Goal: Task Accomplishment & Management: Use online tool/utility

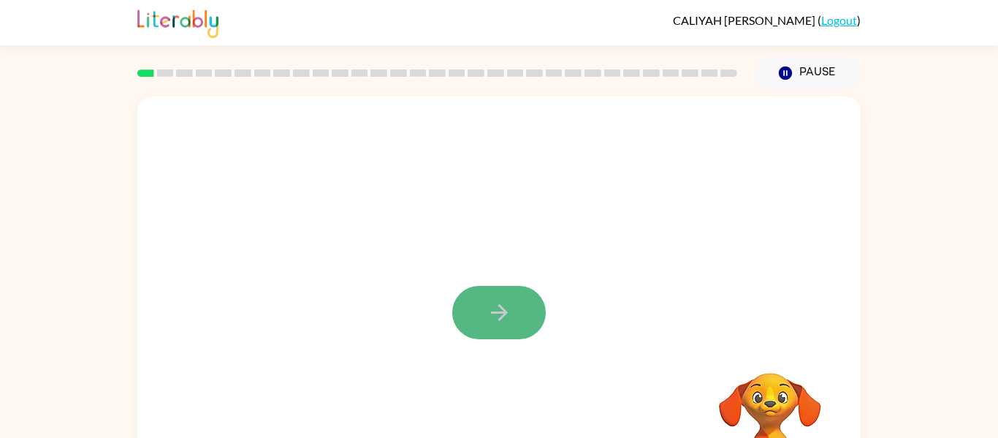
click at [474, 297] on button "button" at bounding box center [499, 312] width 94 height 53
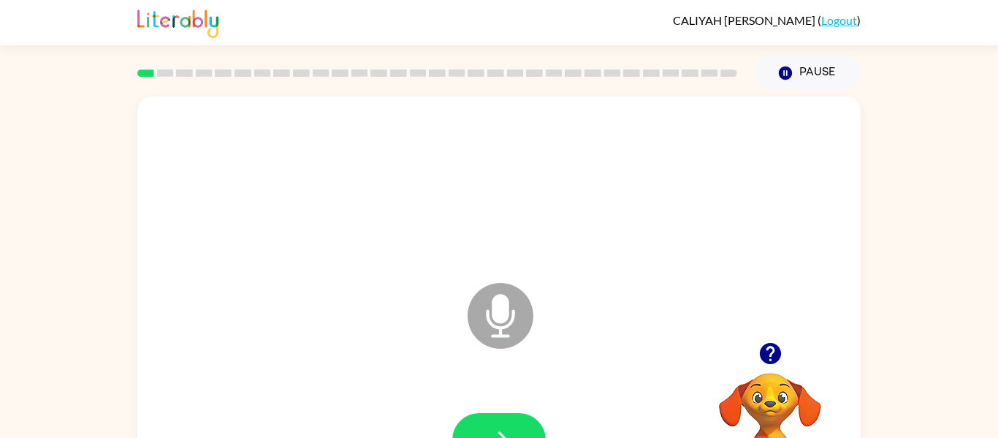
click at [530, 373] on icon "Microphone The Microphone is here when it is your turn to talk" at bounding box center [573, 334] width 219 height 110
click at [511, 427] on icon "button" at bounding box center [500, 440] width 26 height 26
click at [520, 422] on button "button" at bounding box center [499, 439] width 94 height 53
click at [477, 427] on button "button" at bounding box center [499, 439] width 94 height 53
click at [495, 421] on button "button" at bounding box center [499, 439] width 94 height 53
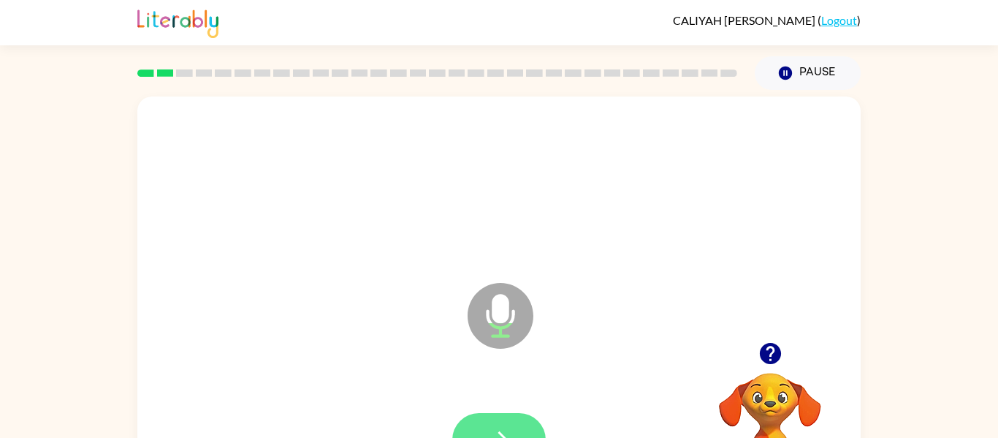
click at [495, 419] on button "button" at bounding box center [499, 439] width 94 height 53
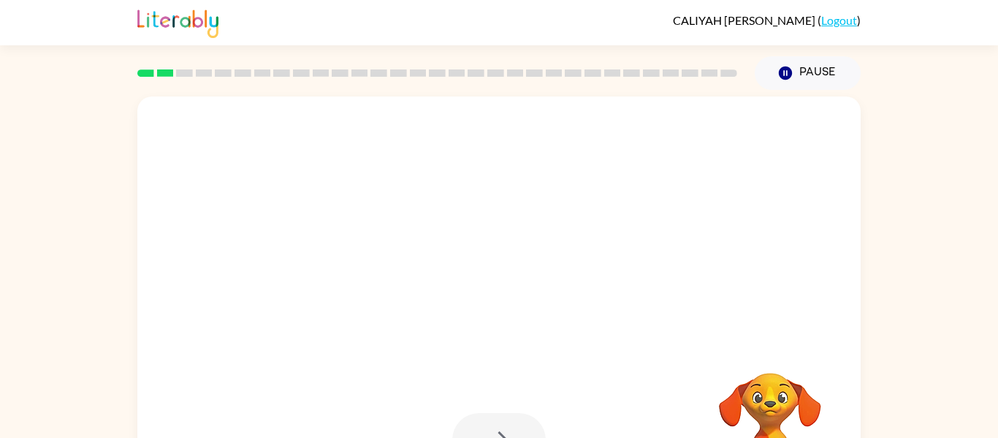
click at [495, 419] on div at bounding box center [499, 439] width 94 height 53
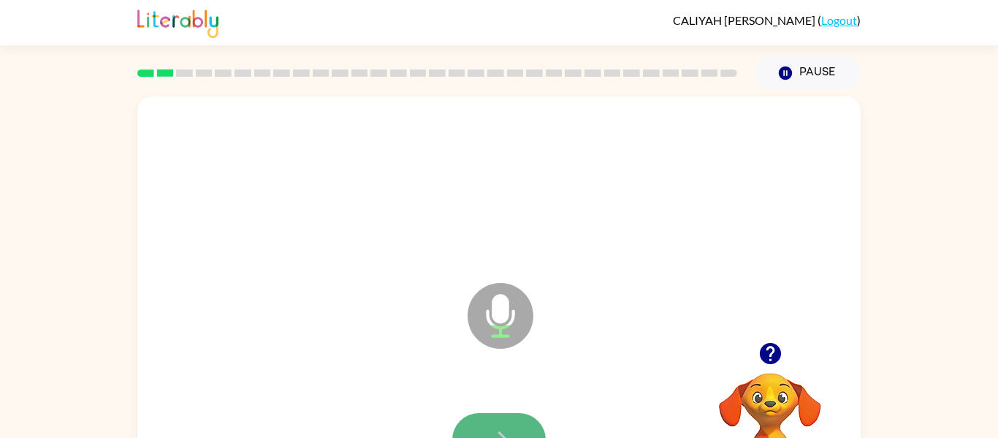
click at [498, 414] on button "button" at bounding box center [499, 439] width 94 height 53
click at [506, 430] on icon "button" at bounding box center [500, 440] width 26 height 26
click at [517, 415] on button "button" at bounding box center [499, 439] width 94 height 53
click at [514, 424] on button "button" at bounding box center [499, 439] width 94 height 53
click at [494, 422] on button "button" at bounding box center [499, 439] width 94 height 53
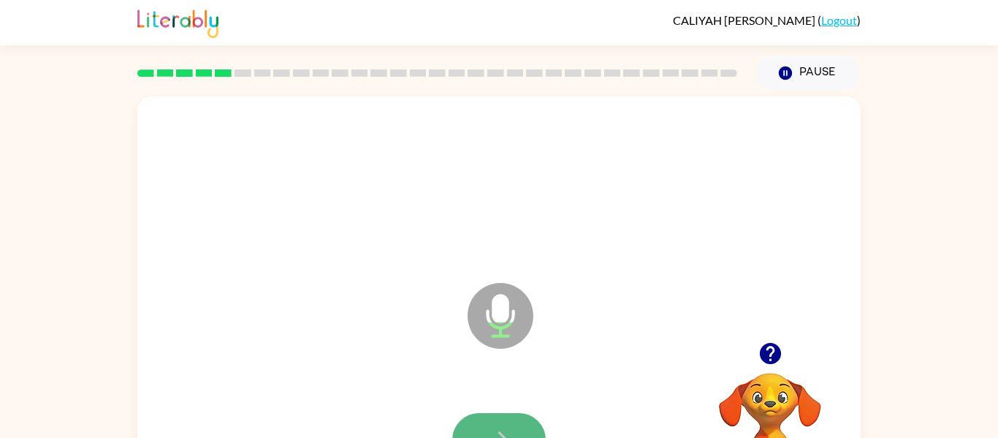
click at [506, 432] on icon "button" at bounding box center [500, 440] width 26 height 26
click at [489, 430] on icon "button" at bounding box center [500, 440] width 26 height 26
click at [482, 424] on button "button" at bounding box center [499, 439] width 94 height 53
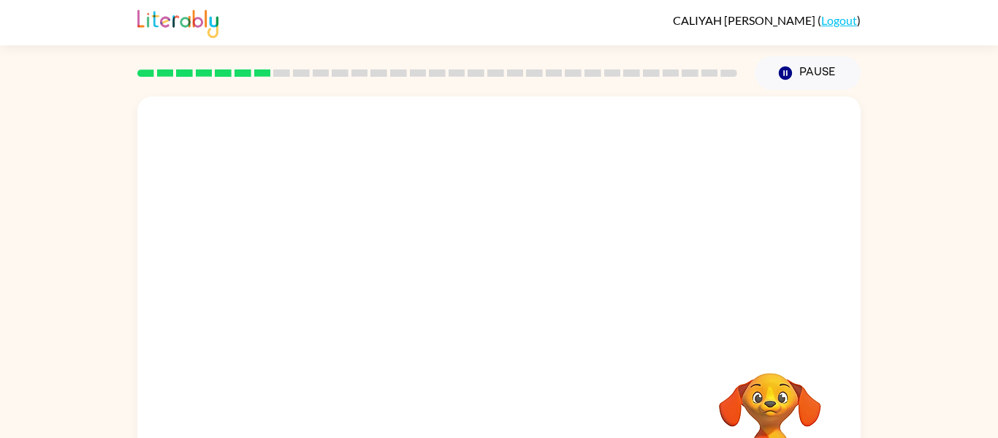
drag, startPoint x: 943, startPoint y: 282, endPoint x: 939, endPoint y: 255, distance: 27.4
click at [939, 255] on div "Your browser must support playing .mp4 files to use Literably. Please try using…" at bounding box center [499, 302] width 998 height 424
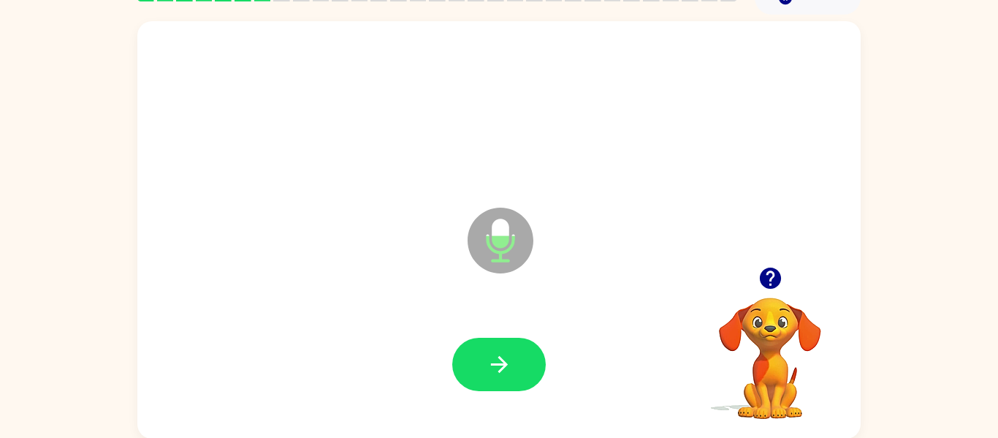
scroll to position [76, 0]
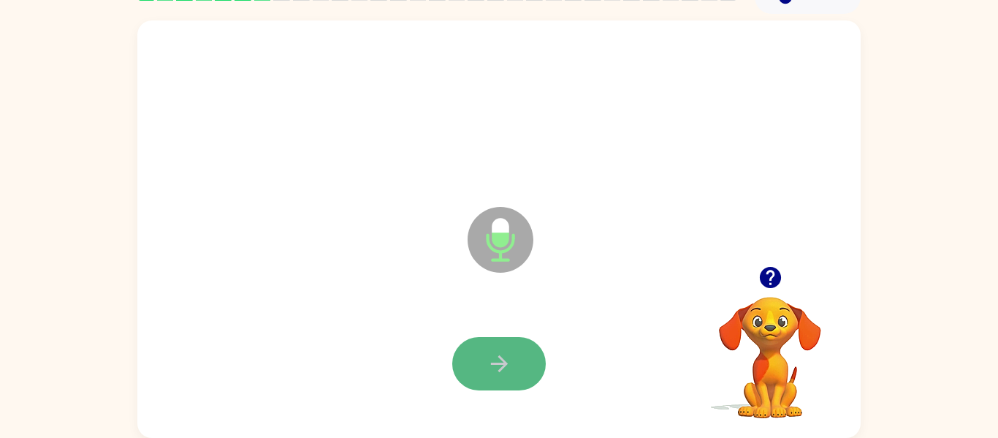
click at [520, 340] on button "button" at bounding box center [499, 363] width 94 height 53
click at [513, 370] on button "button" at bounding box center [499, 363] width 94 height 53
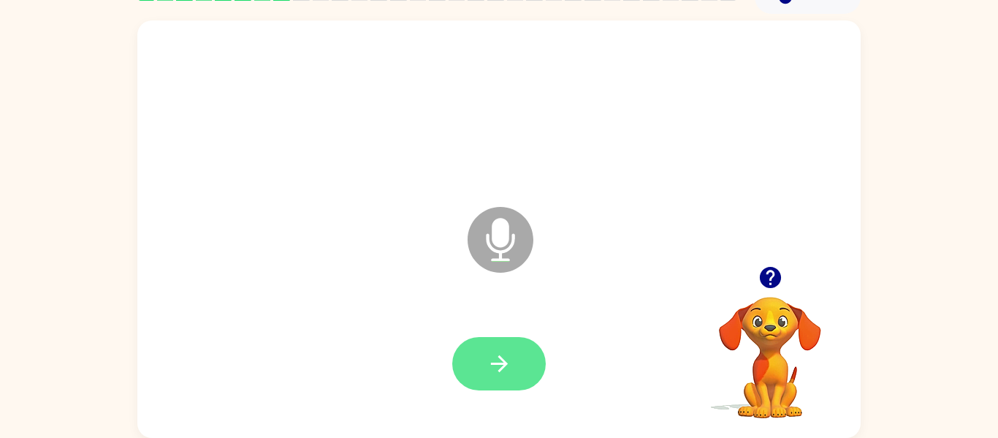
click at [514, 373] on button "button" at bounding box center [499, 363] width 94 height 53
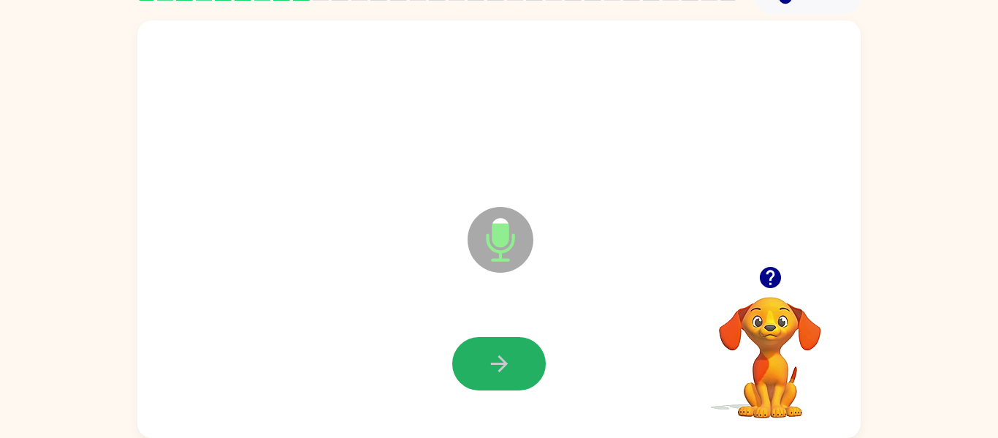
click at [514, 373] on button "button" at bounding box center [499, 363] width 94 height 53
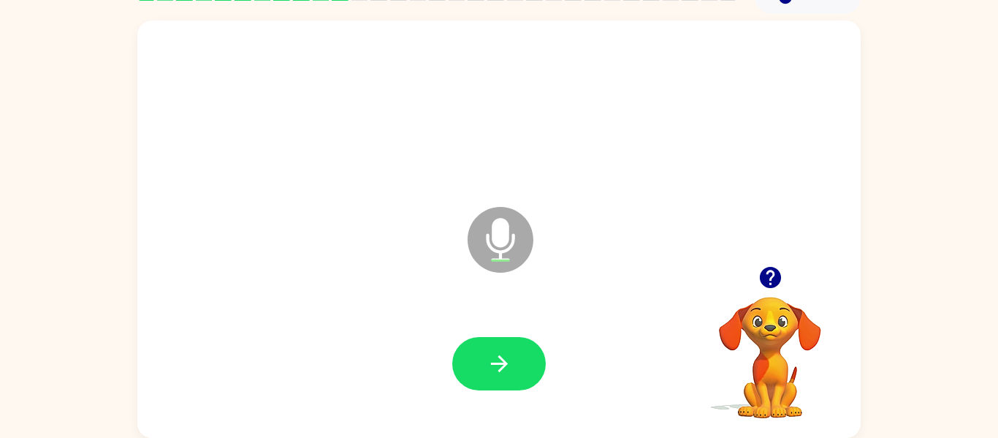
click at [776, 279] on icon "button" at bounding box center [769, 277] width 21 height 21
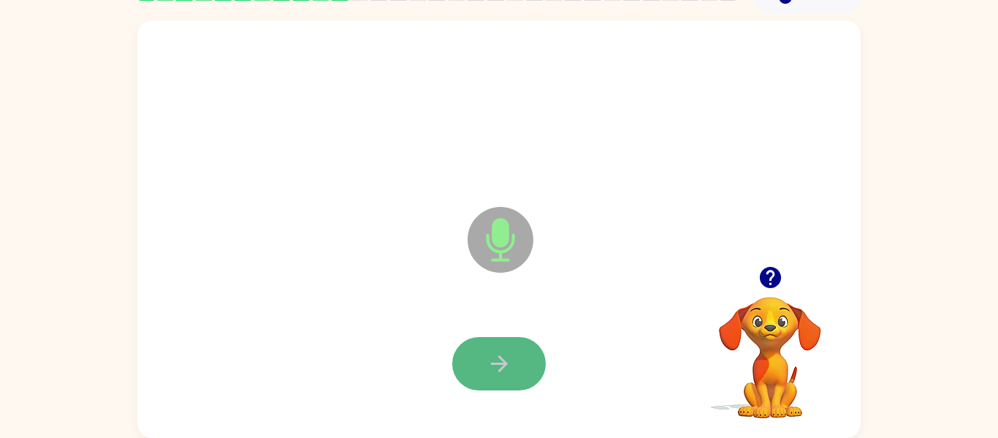
click at [509, 346] on button "button" at bounding box center [499, 363] width 94 height 53
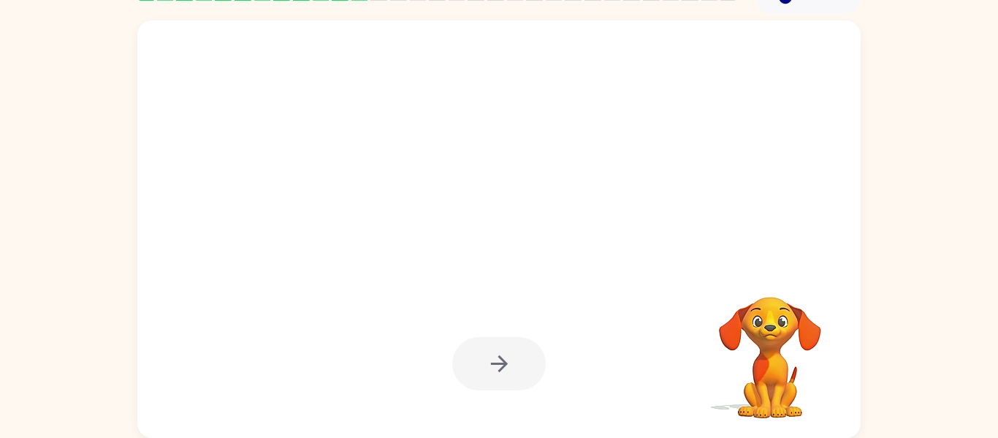
click at [509, 346] on div at bounding box center [499, 363] width 94 height 53
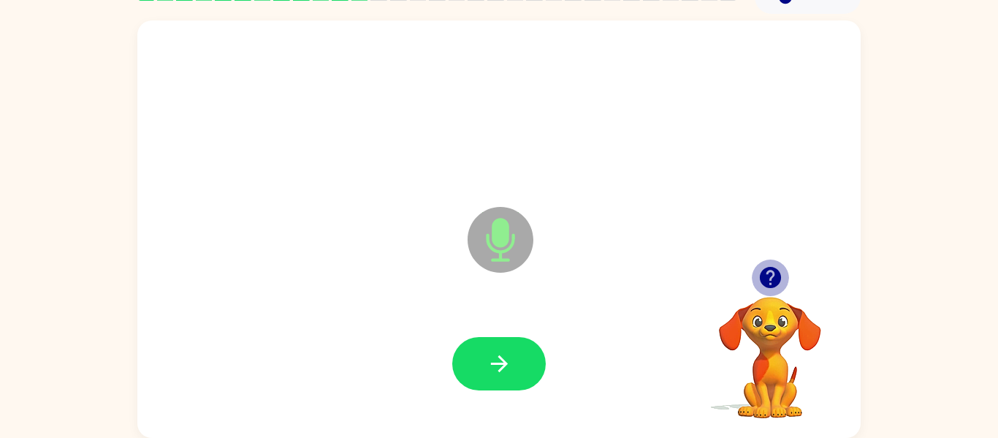
click at [771, 275] on icon "button" at bounding box center [769, 277] width 21 height 21
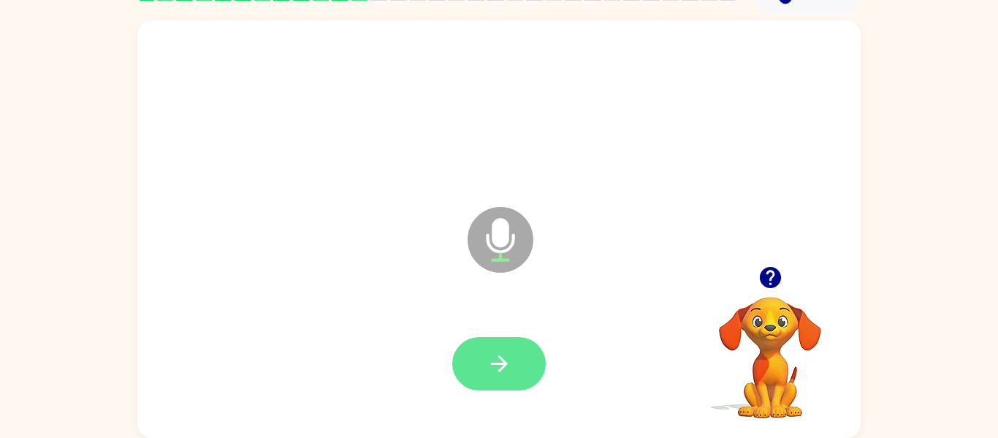
click at [518, 357] on button "button" at bounding box center [499, 363] width 94 height 53
click at [513, 362] on button "button" at bounding box center [499, 363] width 94 height 53
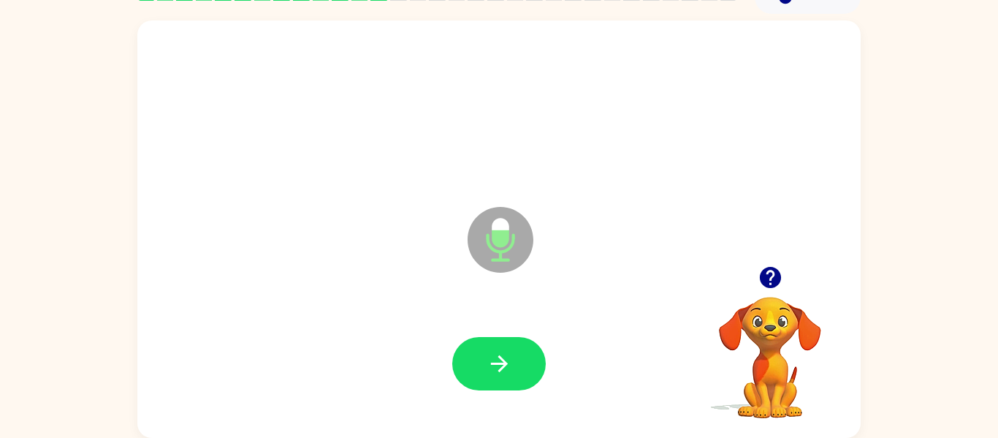
click at [508, 409] on div at bounding box center [499, 364] width 694 height 120
click at [470, 392] on div at bounding box center [499, 364] width 694 height 120
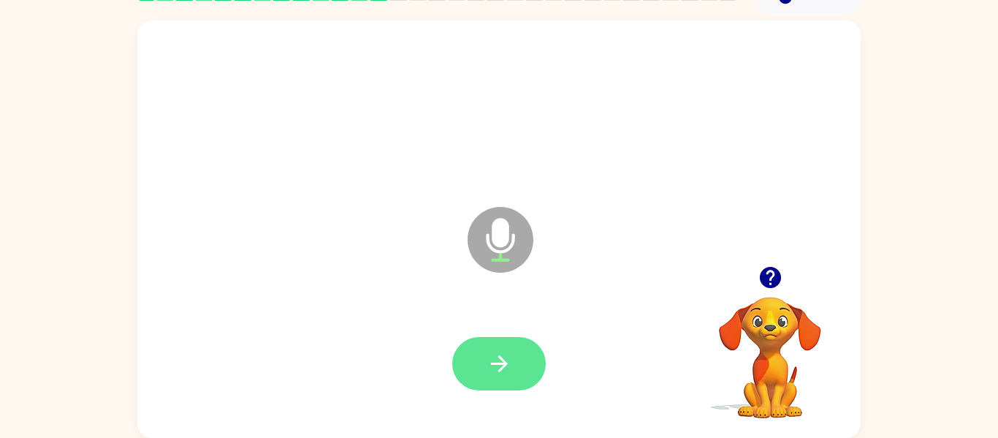
click at [479, 360] on button "button" at bounding box center [499, 363] width 94 height 53
click at [509, 351] on icon "button" at bounding box center [500, 364] width 26 height 26
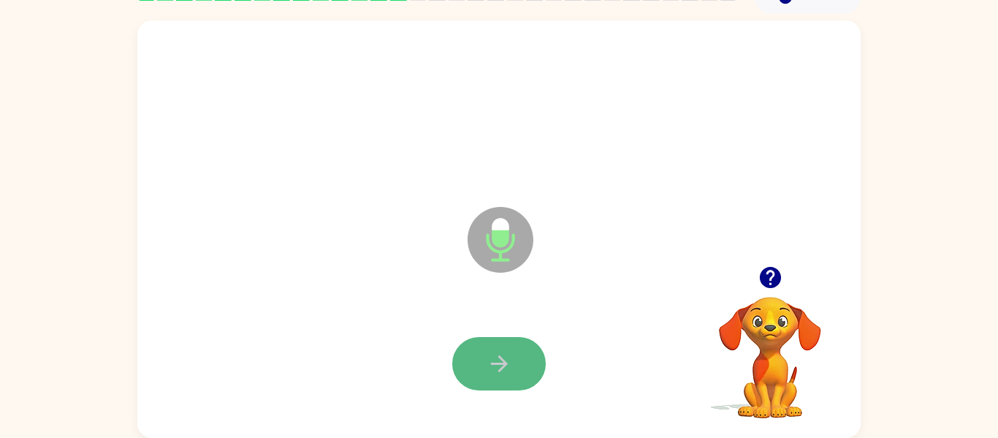
click at [495, 375] on icon "button" at bounding box center [500, 364] width 26 height 26
click at [475, 351] on button "button" at bounding box center [499, 363] width 94 height 53
click at [482, 365] on button "button" at bounding box center [499, 363] width 94 height 53
click at [516, 353] on button "button" at bounding box center [499, 363] width 94 height 53
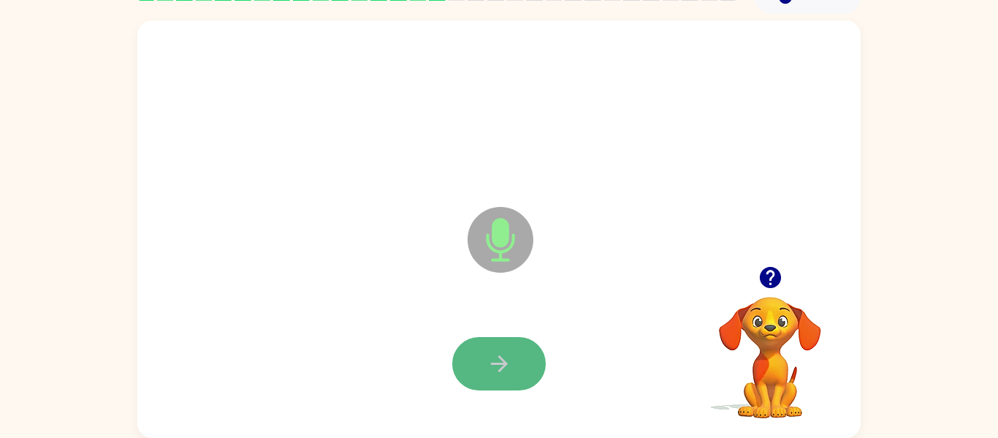
click at [519, 352] on button "button" at bounding box center [499, 363] width 94 height 53
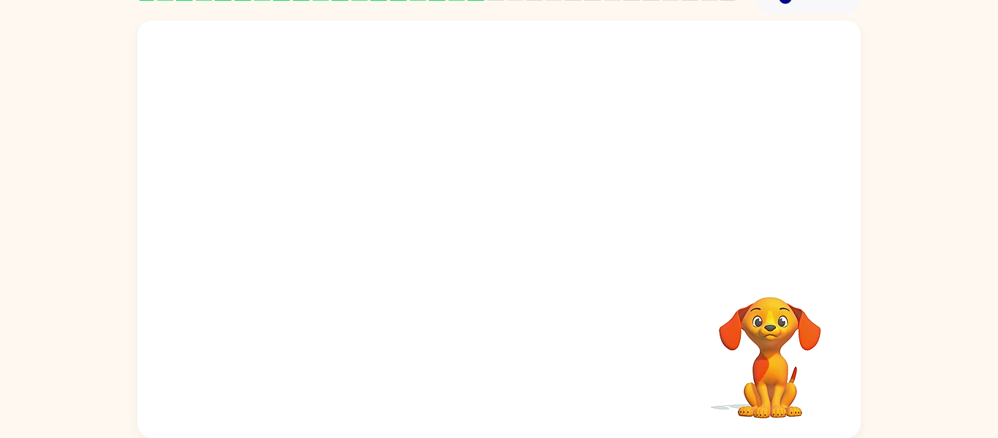
click at [530, 358] on div at bounding box center [499, 364] width 694 height 120
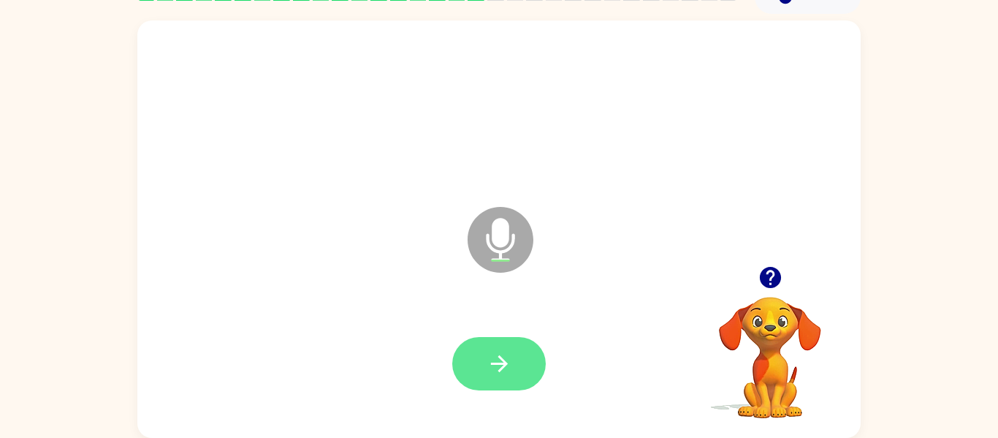
click at [489, 355] on icon "button" at bounding box center [500, 364] width 26 height 26
click at [502, 370] on icon "button" at bounding box center [500, 364] width 26 height 26
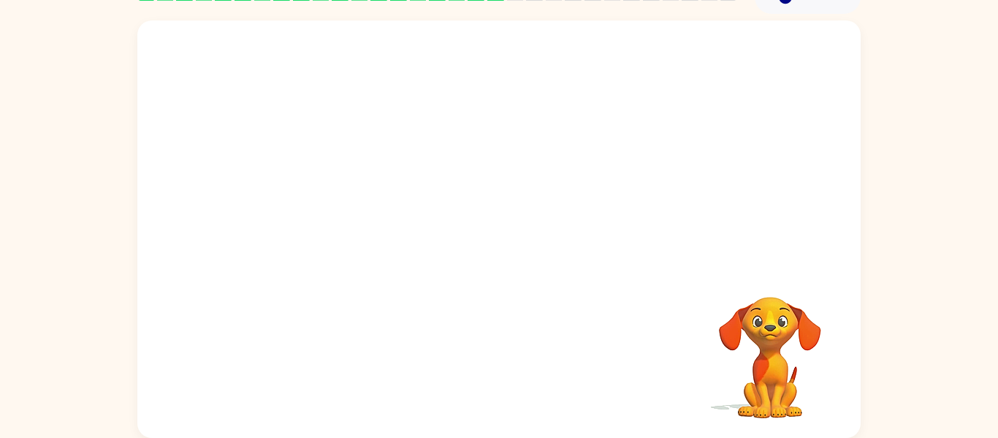
drag, startPoint x: 939, startPoint y: 168, endPoint x: 941, endPoint y: 208, distance: 40.2
click at [941, 208] on div "Your browser must support playing .mp4 files to use Literably. Please try using…" at bounding box center [499, 226] width 998 height 424
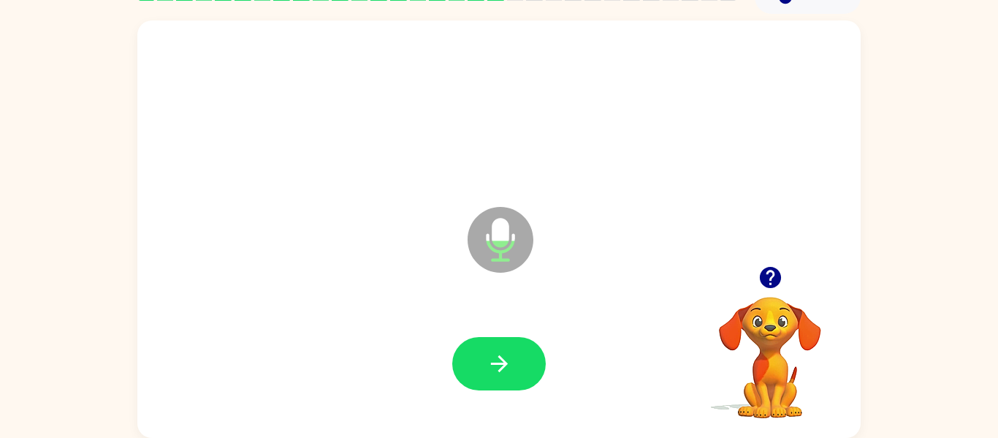
click at [926, 15] on div "Microphone The Microphone is here when it is your turn to talk Your browser mus…" at bounding box center [499, 226] width 998 height 424
click at [524, 362] on button "button" at bounding box center [499, 363] width 94 height 53
click at [475, 340] on button "button" at bounding box center [499, 363] width 94 height 53
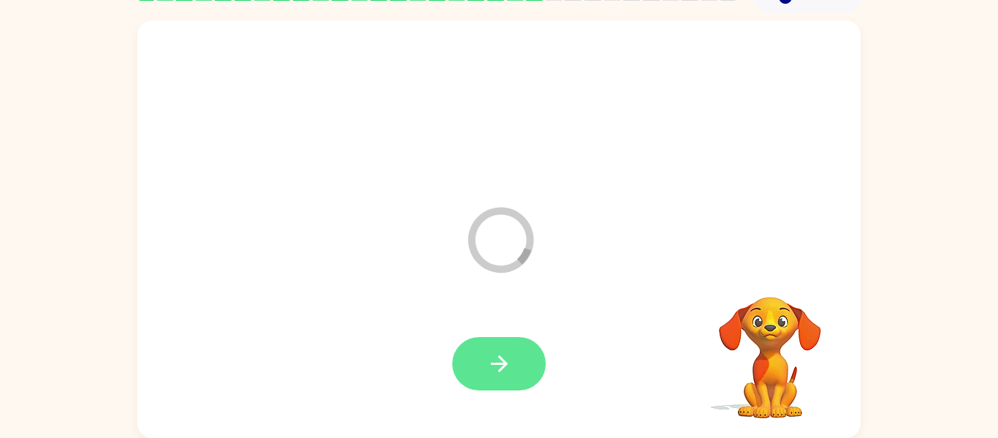
click at [506, 360] on icon "button" at bounding box center [500, 364] width 26 height 26
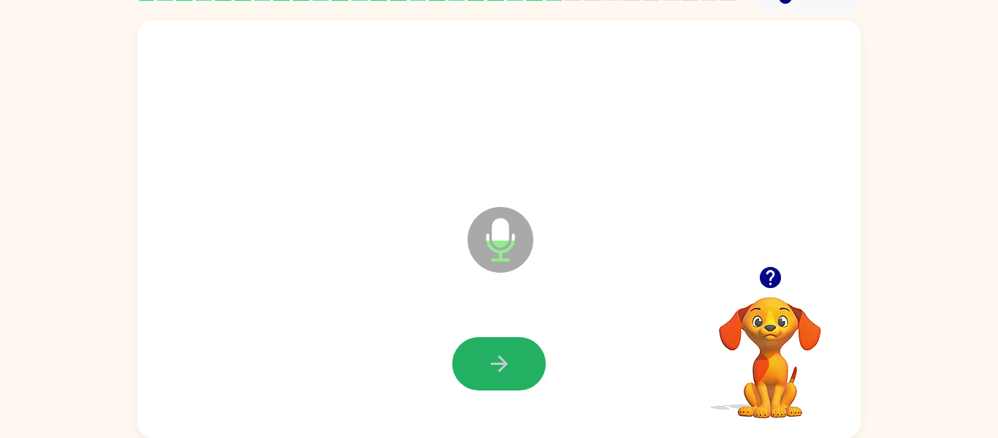
click at [506, 360] on icon "button" at bounding box center [500, 364] width 26 height 26
click at [501, 367] on icon "button" at bounding box center [498, 363] width 17 height 17
click at [508, 365] on icon "button" at bounding box center [500, 364] width 26 height 26
click at [508, 367] on icon "button" at bounding box center [500, 364] width 26 height 26
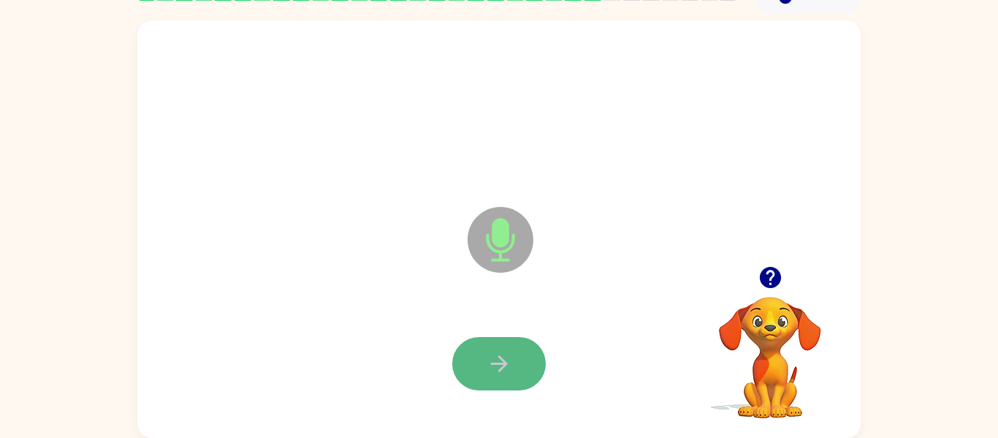
click at [500, 365] on icon "button" at bounding box center [500, 364] width 26 height 26
click at [525, 400] on div at bounding box center [499, 364] width 694 height 120
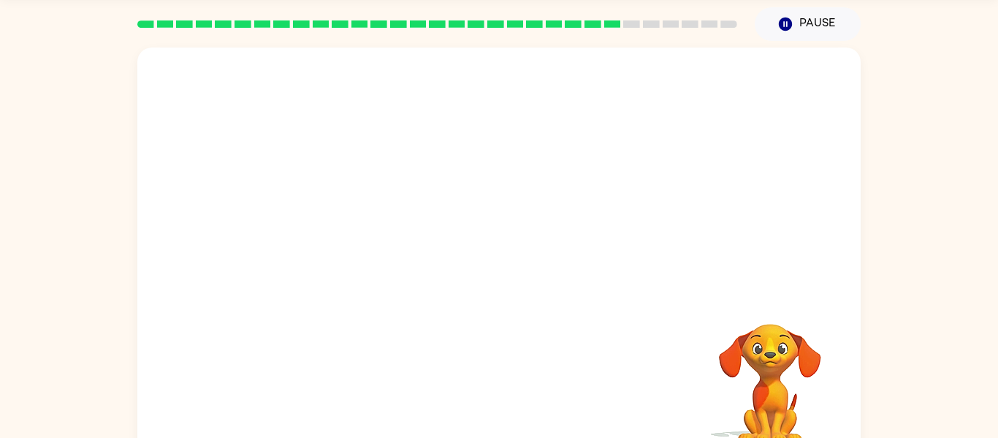
scroll to position [47, 0]
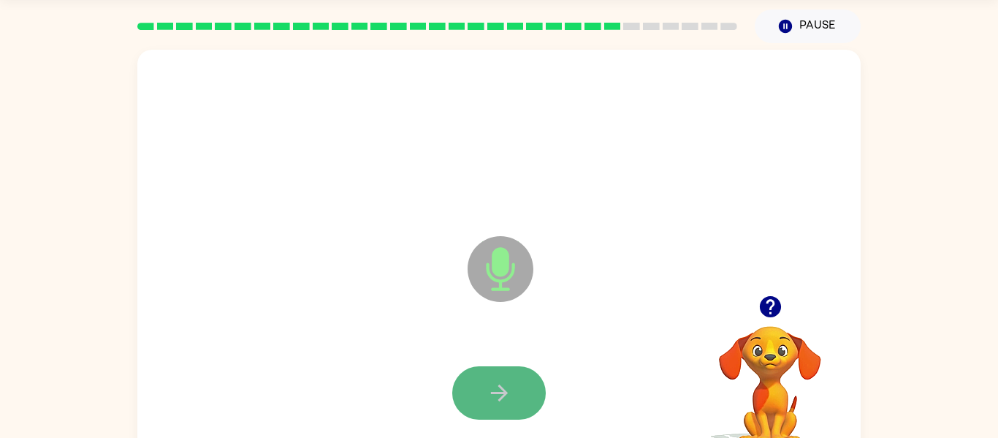
click at [535, 374] on button "button" at bounding box center [499, 392] width 94 height 53
click at [506, 402] on icon "button" at bounding box center [500, 393] width 26 height 26
click at [521, 366] on button "button" at bounding box center [499, 392] width 94 height 53
click at [519, 362] on div at bounding box center [499, 393] width 694 height 120
click at [496, 408] on button "button" at bounding box center [499, 392] width 94 height 53
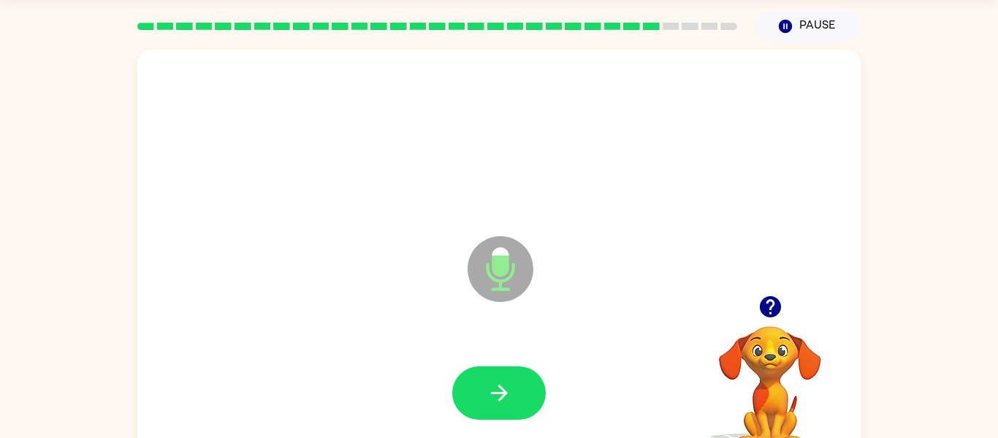
click at [496, 408] on button "button" at bounding box center [499, 392] width 94 height 53
click at [508, 404] on icon "button" at bounding box center [500, 393] width 26 height 26
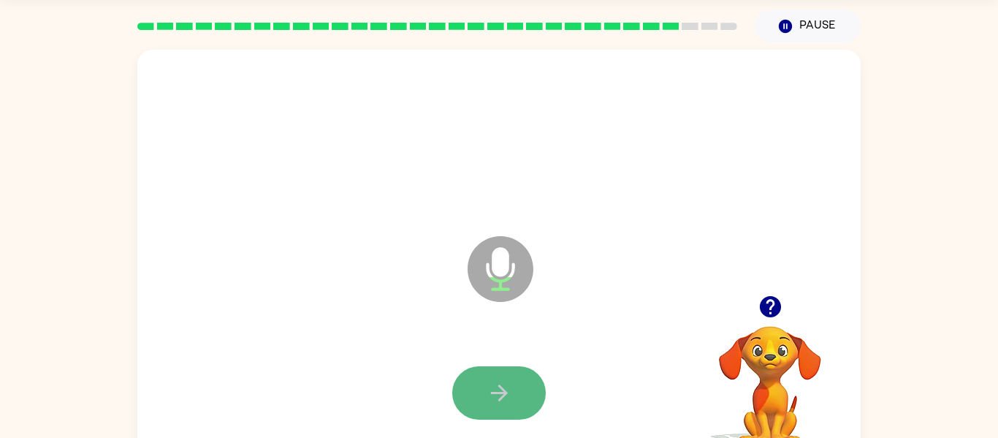
click at [513, 407] on button "button" at bounding box center [499, 392] width 94 height 53
click at [487, 392] on icon "button" at bounding box center [500, 393] width 26 height 26
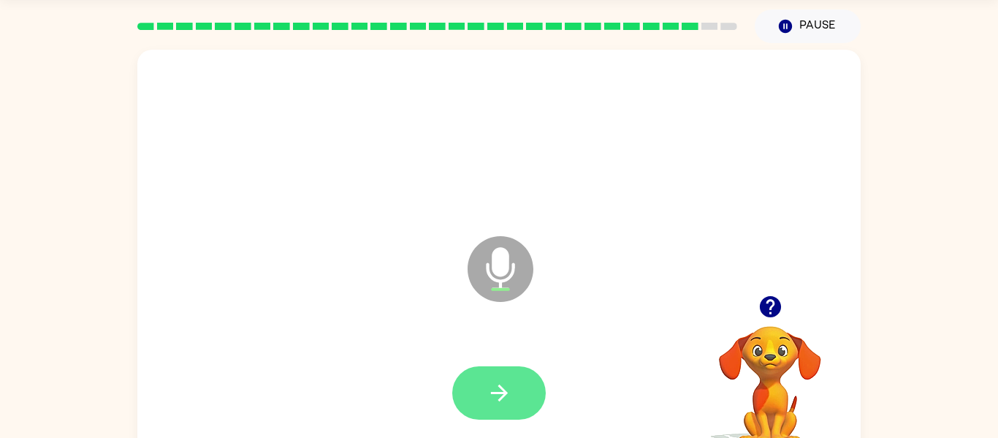
click at [511, 386] on button "button" at bounding box center [499, 392] width 94 height 53
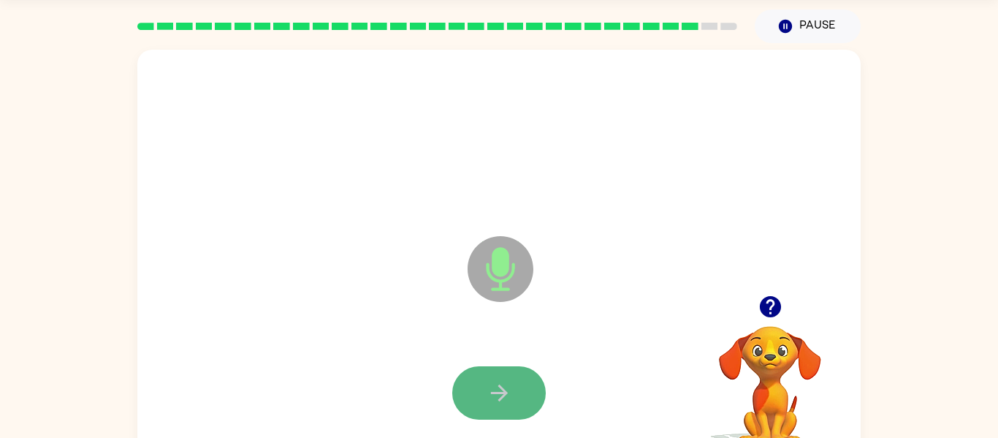
click at [513, 394] on button "button" at bounding box center [499, 392] width 94 height 53
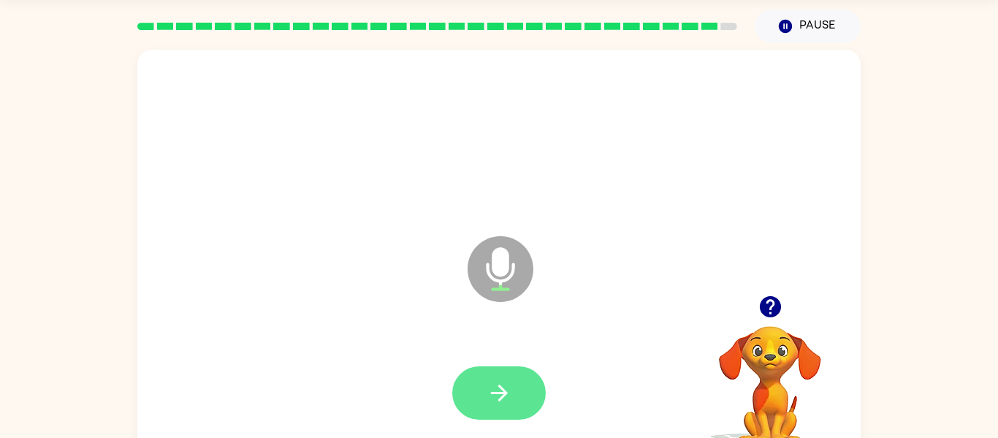
click at [515, 389] on button "button" at bounding box center [499, 392] width 94 height 53
click at [508, 393] on icon "button" at bounding box center [500, 393] width 26 height 26
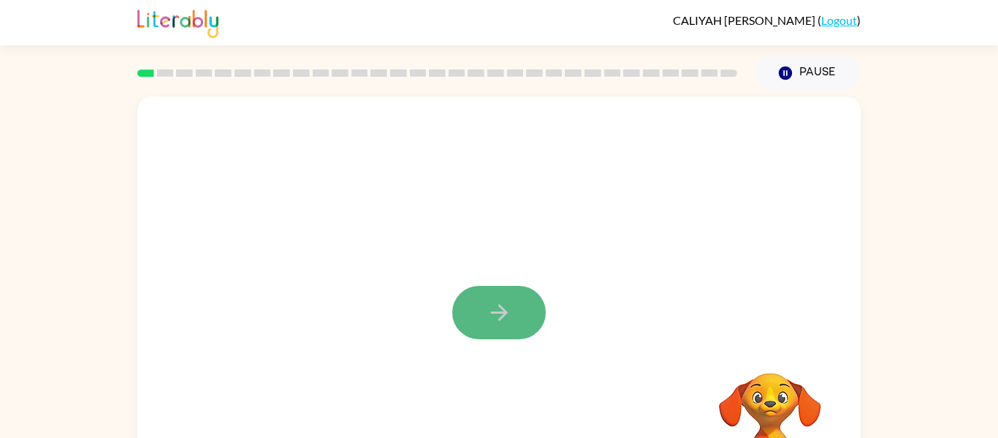
click at [532, 294] on button "button" at bounding box center [499, 312] width 94 height 53
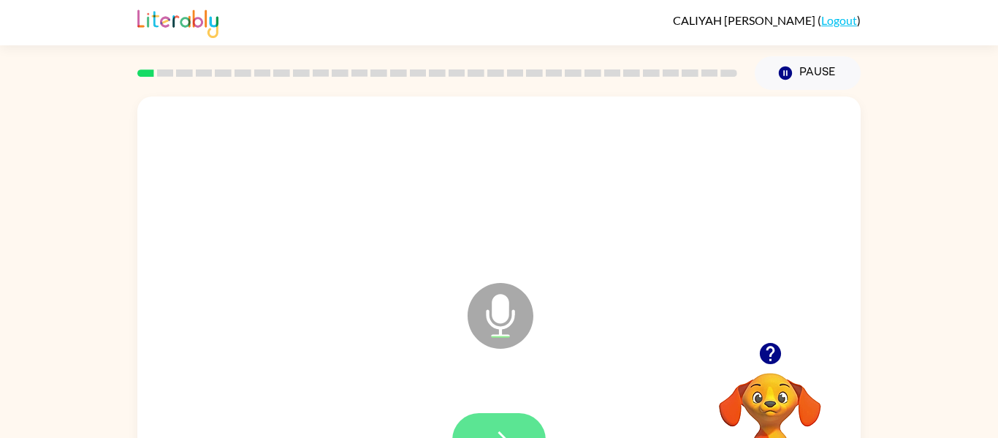
click at [498, 437] on icon "button" at bounding box center [500, 440] width 26 height 26
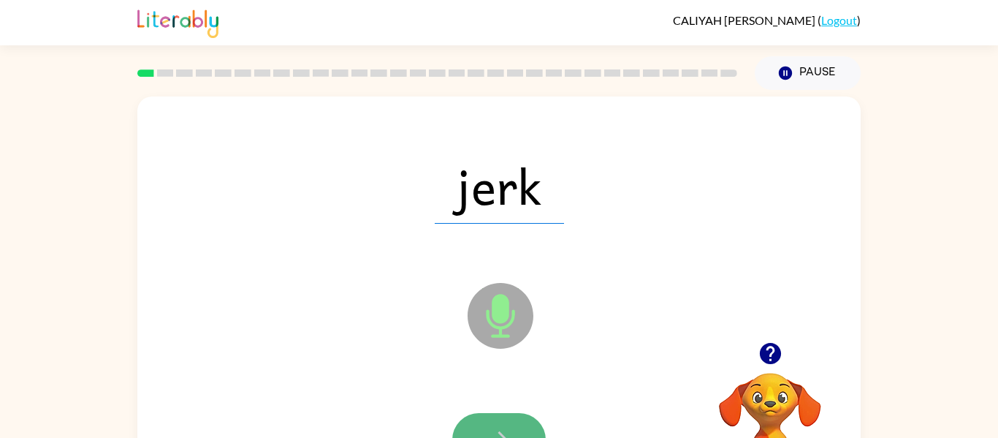
click at [521, 422] on button "button" at bounding box center [499, 439] width 94 height 53
click at [500, 419] on button "button" at bounding box center [499, 439] width 94 height 53
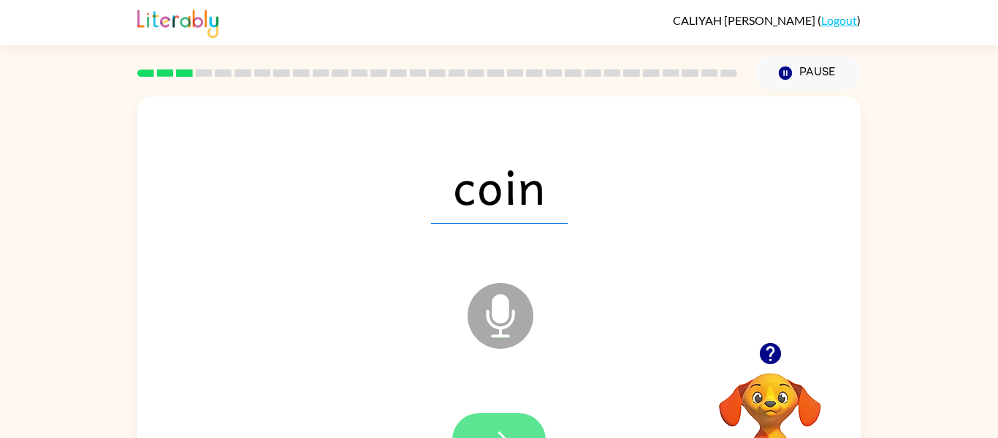
click at [514, 435] on button "button" at bounding box center [499, 439] width 94 height 53
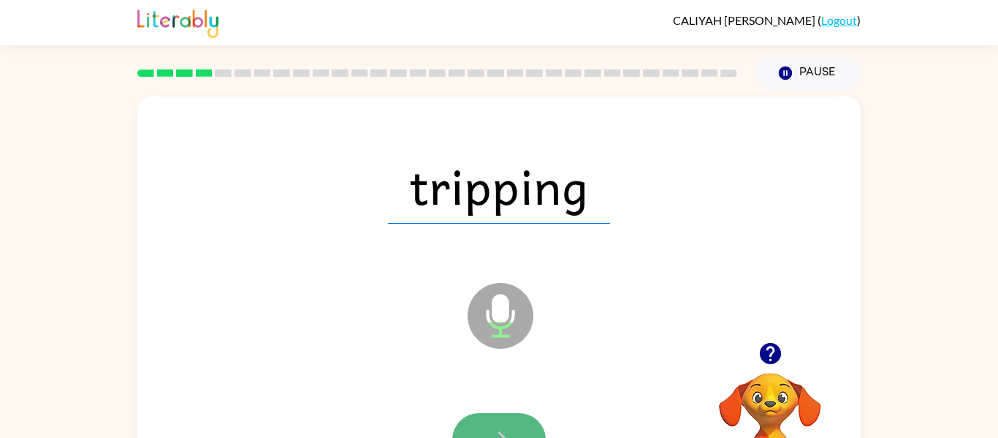
click at [530, 418] on button "button" at bounding box center [499, 439] width 94 height 53
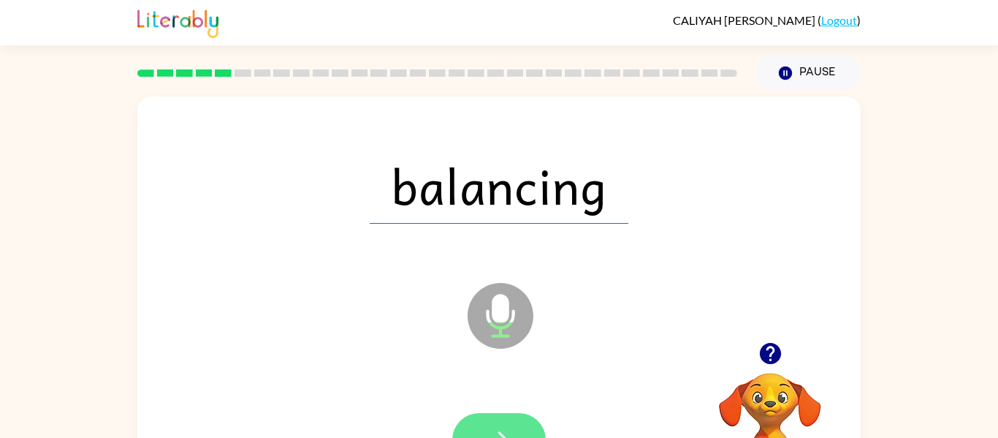
click at [478, 424] on button "button" at bounding box center [499, 439] width 94 height 53
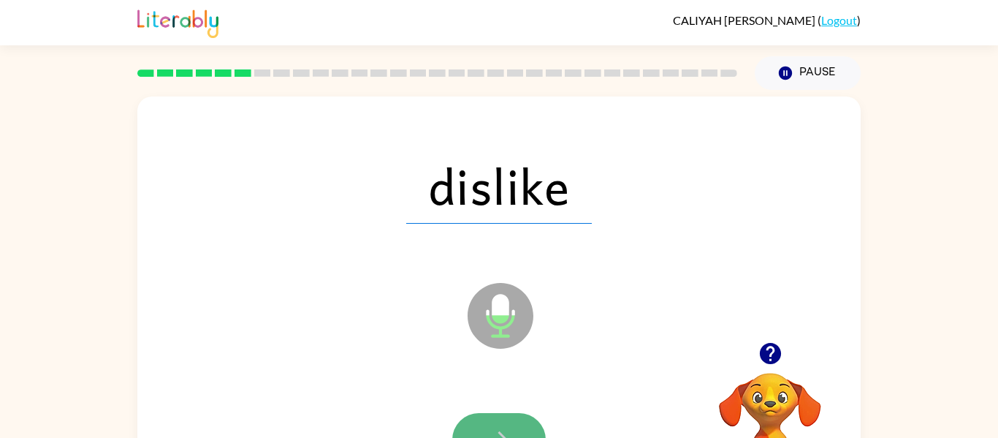
click at [499, 435] on icon "button" at bounding box center [500, 440] width 26 height 26
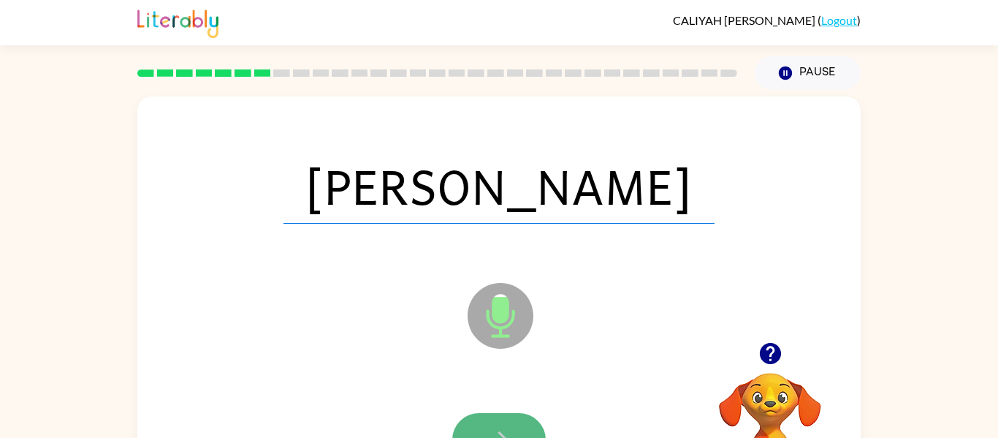
click at [505, 430] on icon "button" at bounding box center [500, 440] width 26 height 26
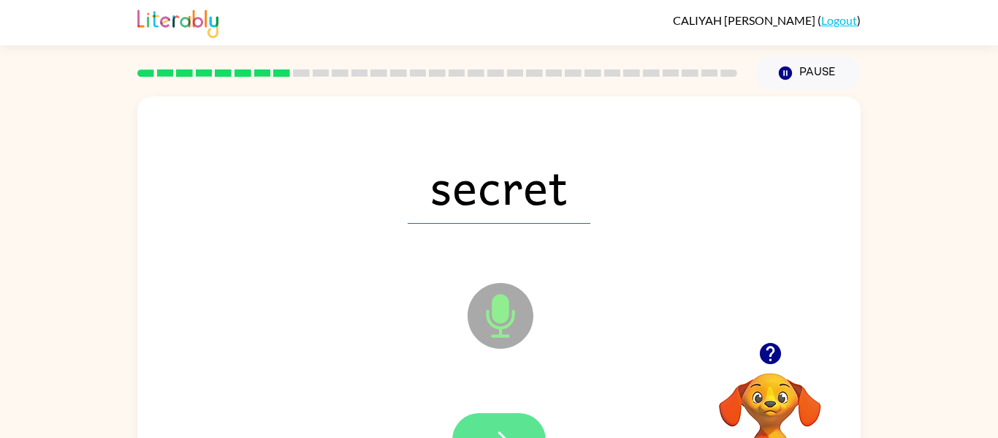
click at [534, 427] on button "button" at bounding box center [499, 439] width 94 height 53
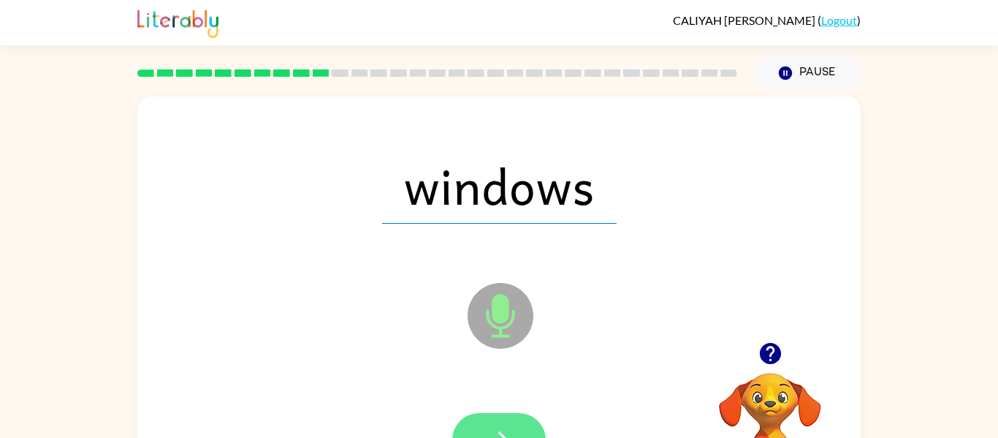
click at [509, 422] on button "button" at bounding box center [499, 439] width 94 height 53
click at [514, 422] on button "button" at bounding box center [499, 439] width 94 height 53
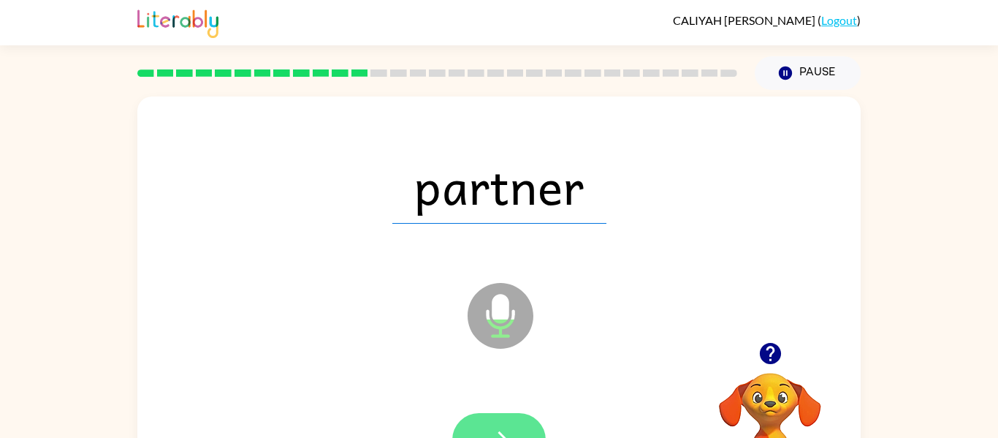
click at [492, 424] on button "button" at bounding box center [499, 439] width 94 height 53
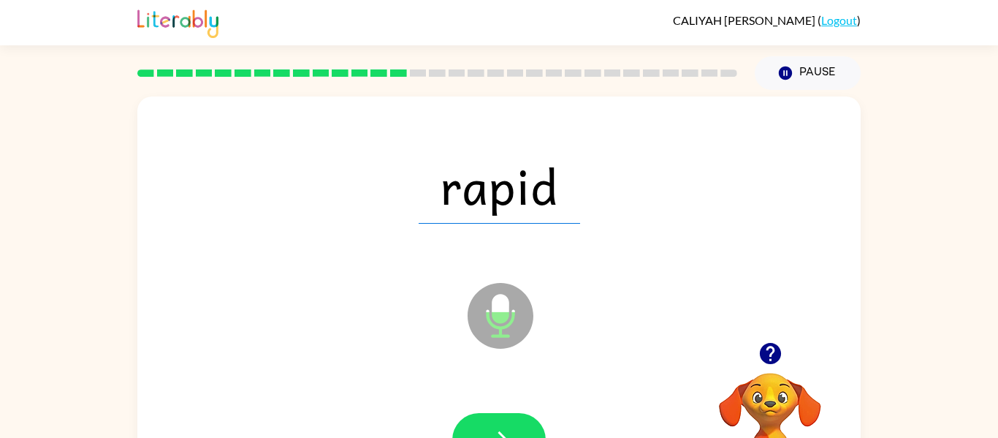
click at [492, 424] on button "button" at bounding box center [499, 439] width 94 height 53
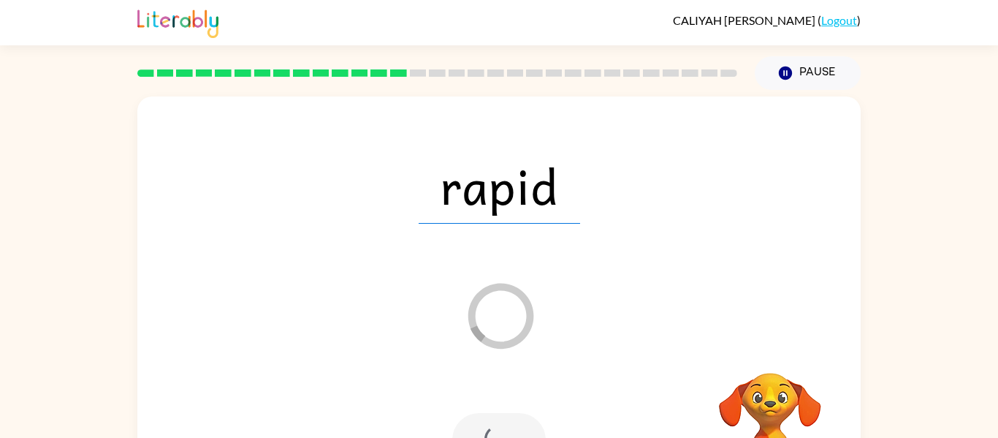
click at [492, 424] on div at bounding box center [499, 439] width 94 height 53
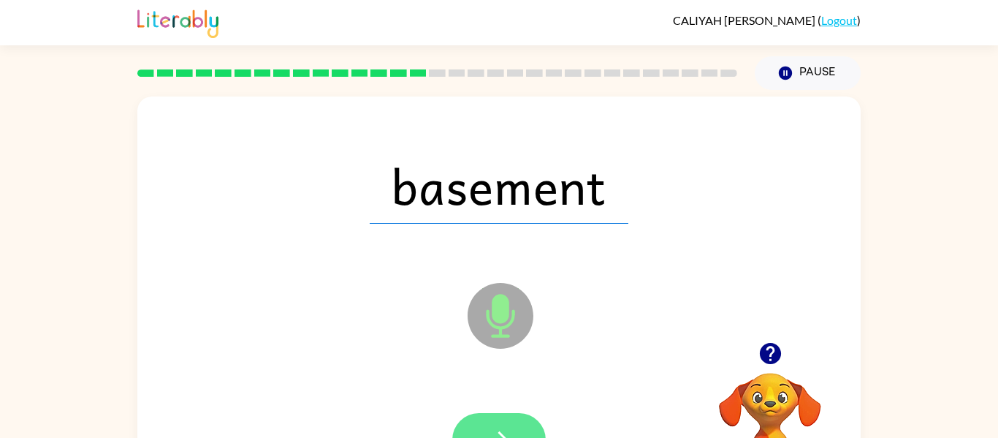
click at [509, 424] on button "button" at bounding box center [499, 439] width 94 height 53
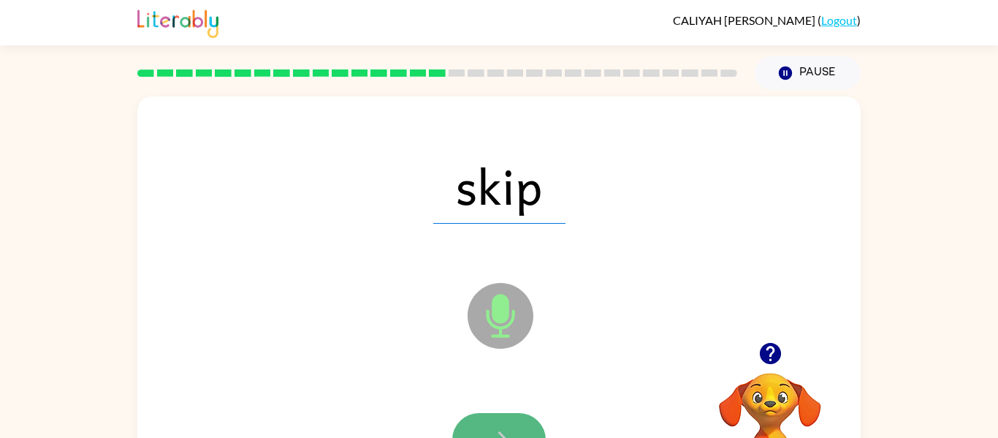
click at [479, 416] on button "button" at bounding box center [499, 439] width 94 height 53
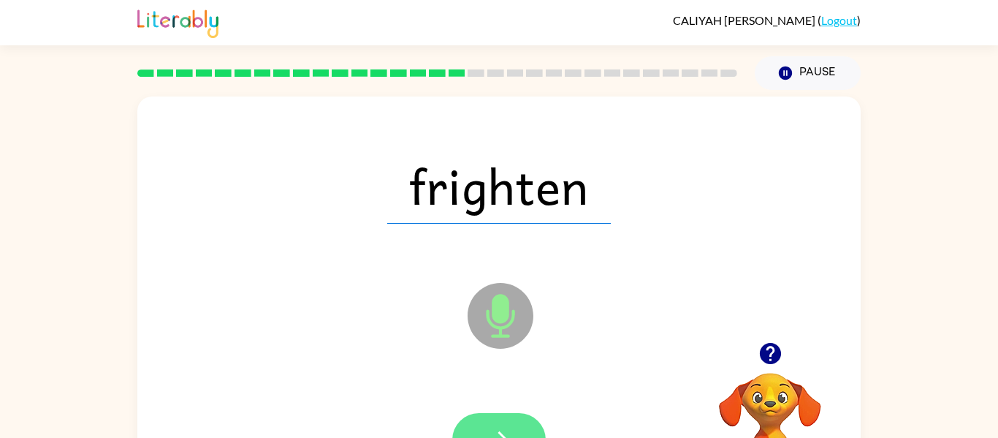
click at [515, 429] on button "button" at bounding box center [499, 439] width 94 height 53
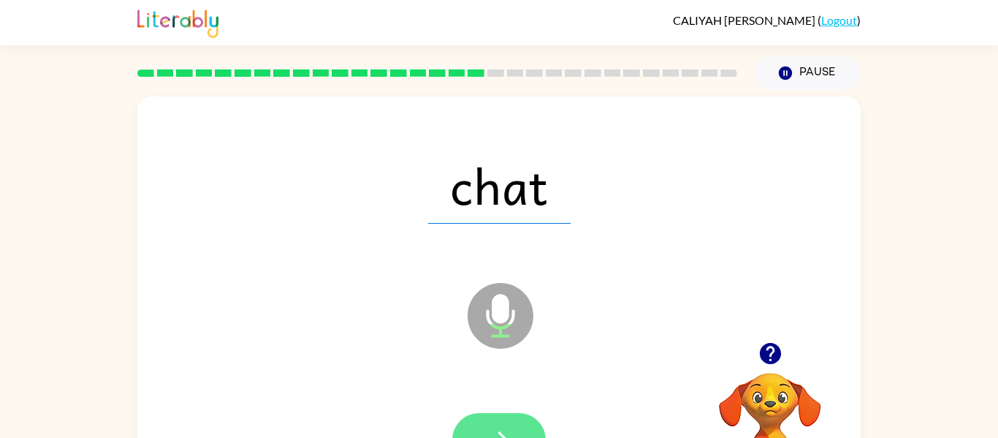
click at [512, 416] on button "button" at bounding box center [499, 439] width 94 height 53
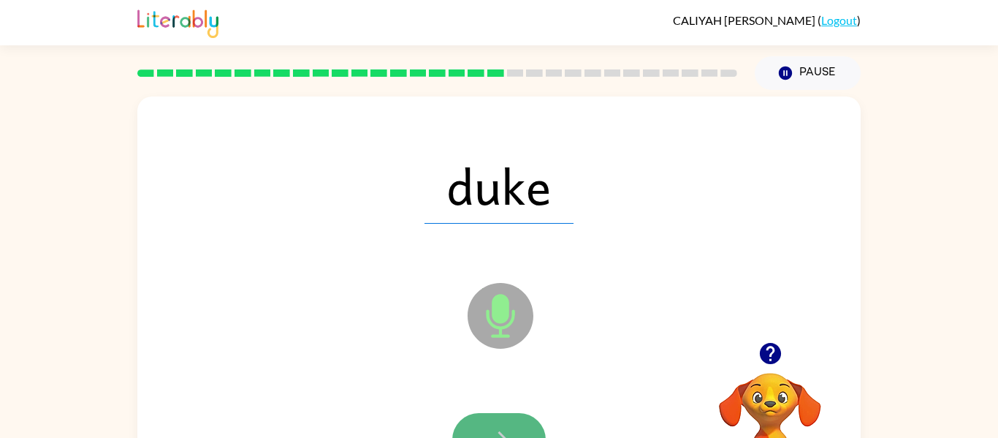
click at [518, 437] on button "button" at bounding box center [499, 439] width 94 height 53
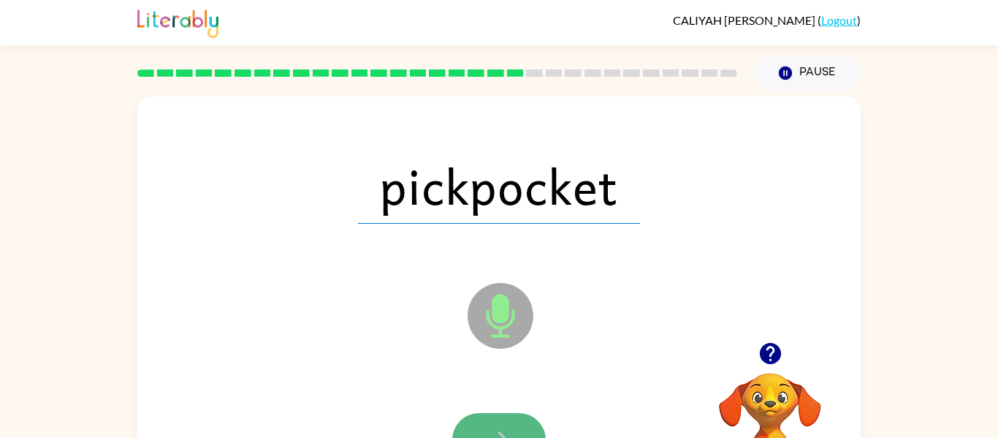
click at [529, 422] on button "button" at bounding box center [499, 439] width 94 height 53
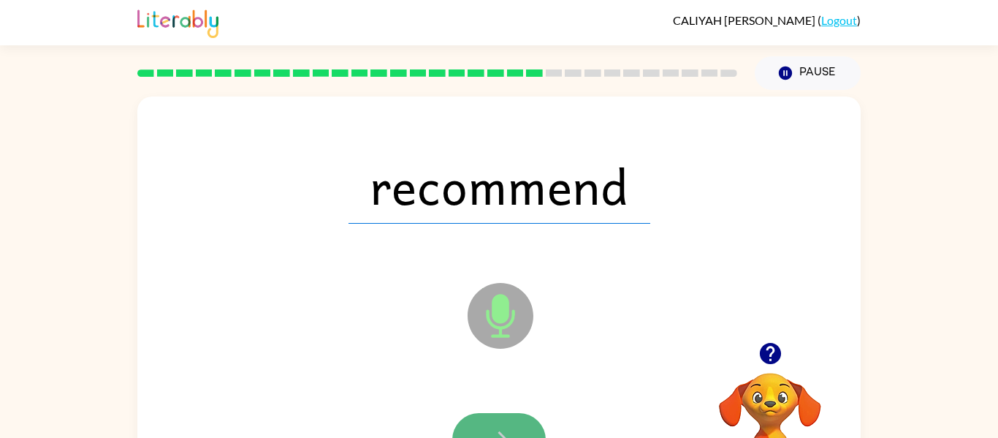
click at [522, 425] on button "button" at bounding box center [499, 439] width 94 height 53
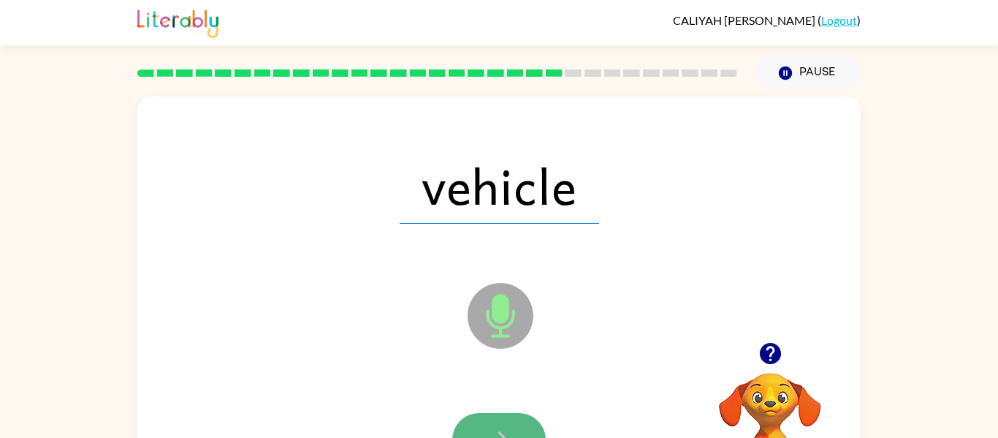
click at [516, 413] on button "button" at bounding box center [499, 439] width 94 height 53
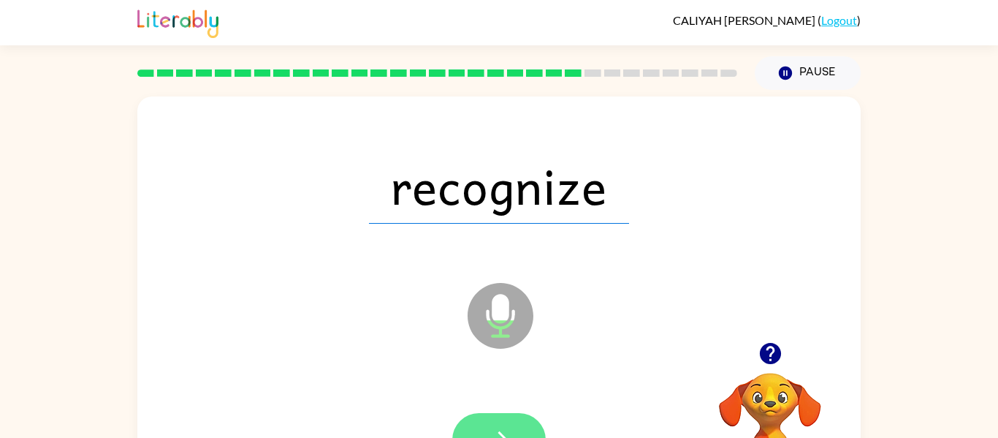
click at [497, 422] on button "button" at bounding box center [499, 439] width 94 height 53
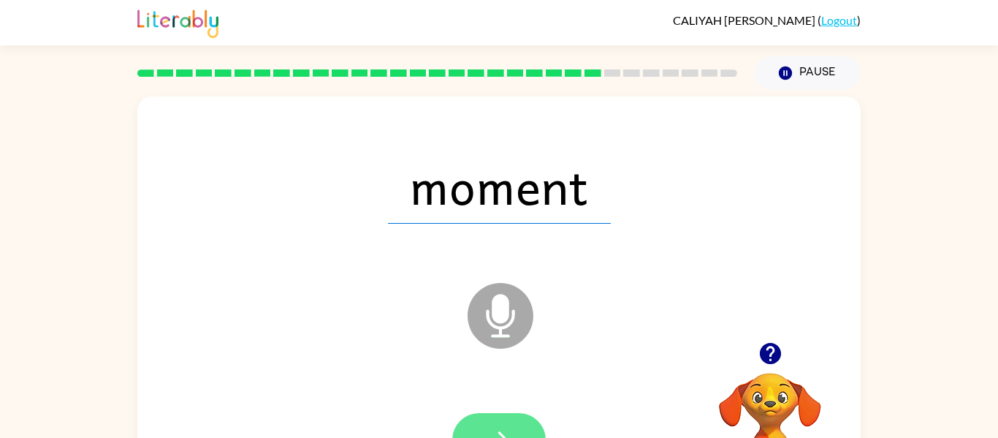
click at [517, 424] on button "button" at bounding box center [499, 439] width 94 height 53
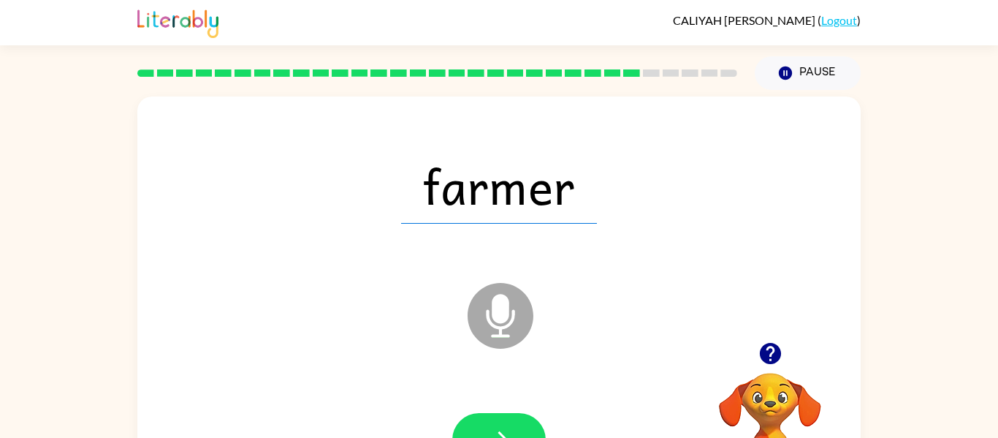
click at [517, 424] on button "button" at bounding box center [499, 439] width 94 height 53
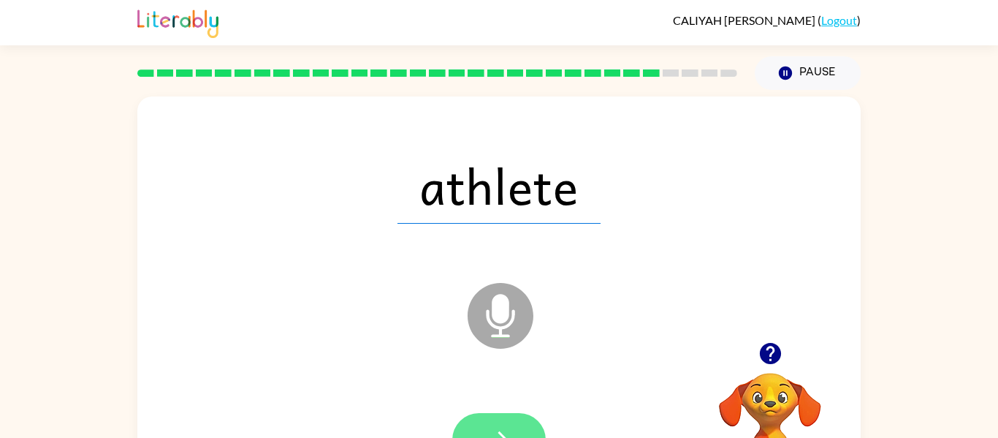
click at [513, 419] on button "button" at bounding box center [499, 439] width 94 height 53
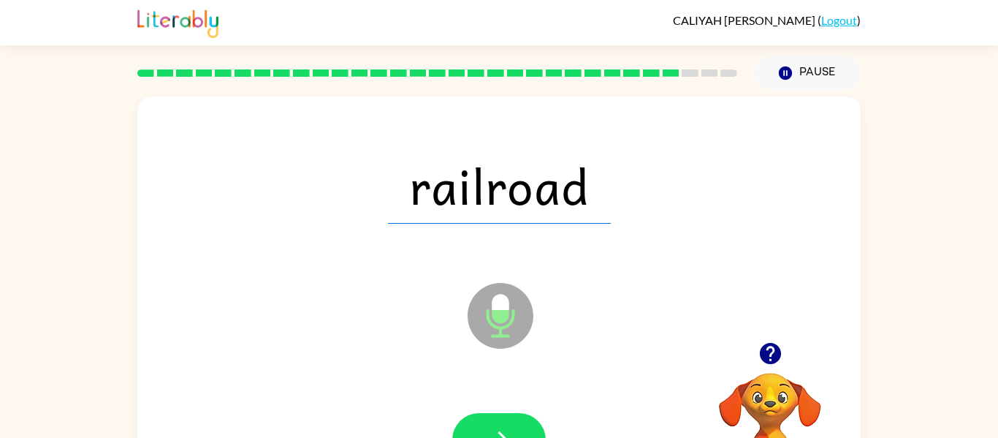
click at [497, 411] on div at bounding box center [499, 440] width 694 height 120
click at [502, 416] on button "button" at bounding box center [499, 439] width 94 height 53
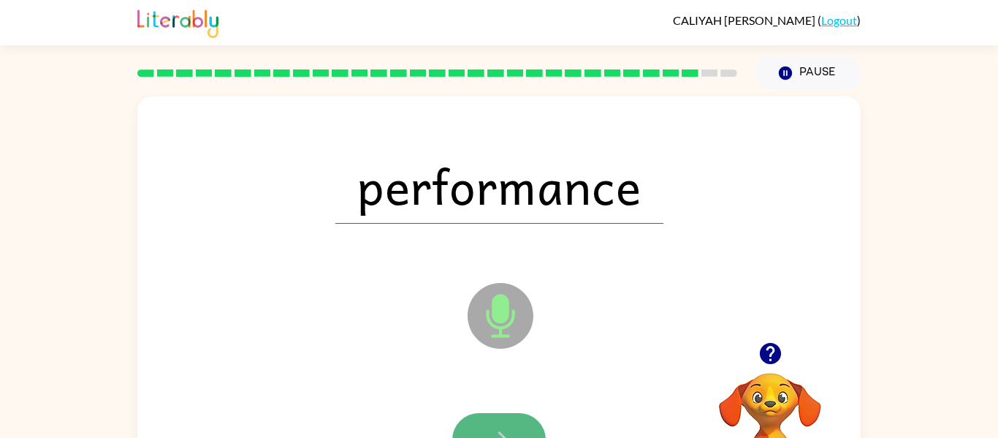
click at [509, 435] on icon "button" at bounding box center [500, 440] width 26 height 26
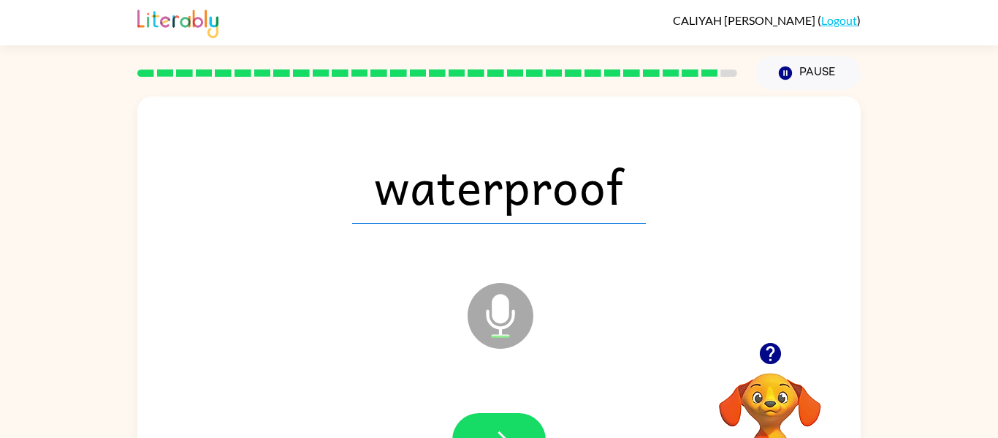
click at [530, 414] on div at bounding box center [499, 439] width 94 height 53
click at [524, 423] on button "button" at bounding box center [499, 439] width 94 height 53
